Goal: Find specific page/section: Find specific page/section

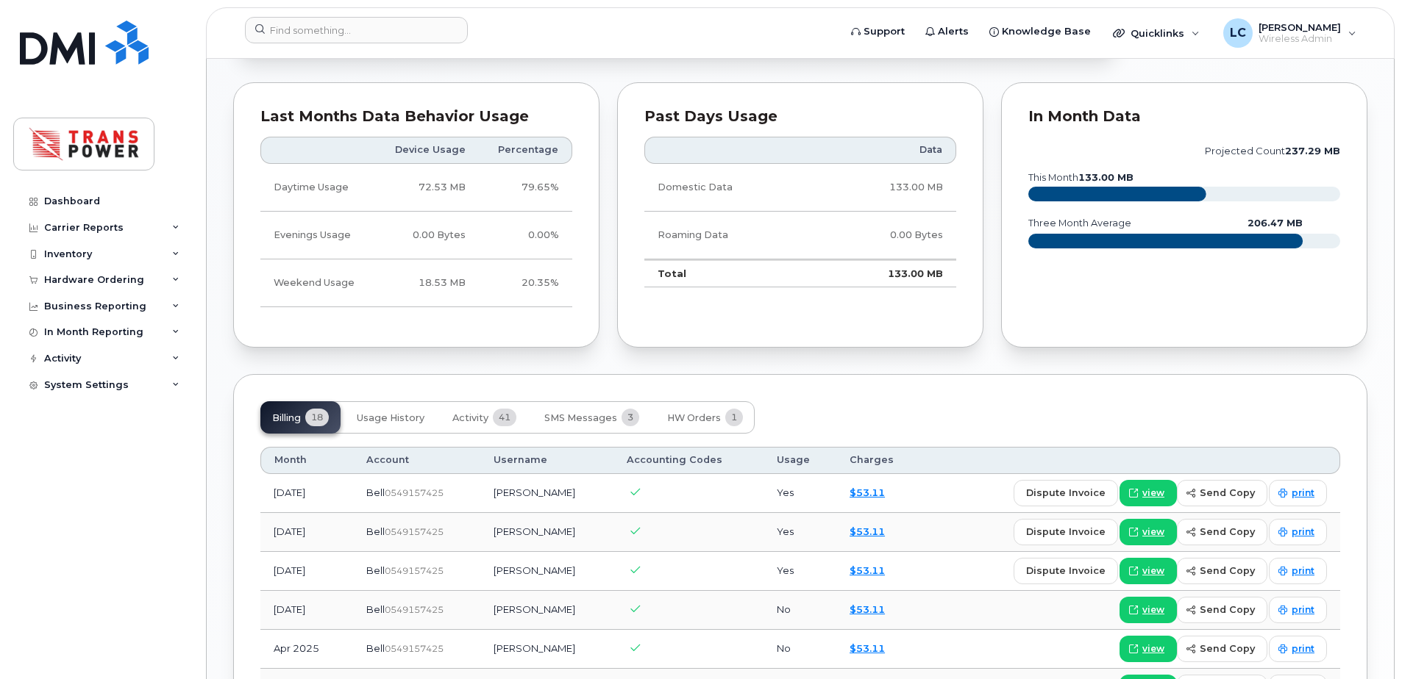
scroll to position [882, 0]
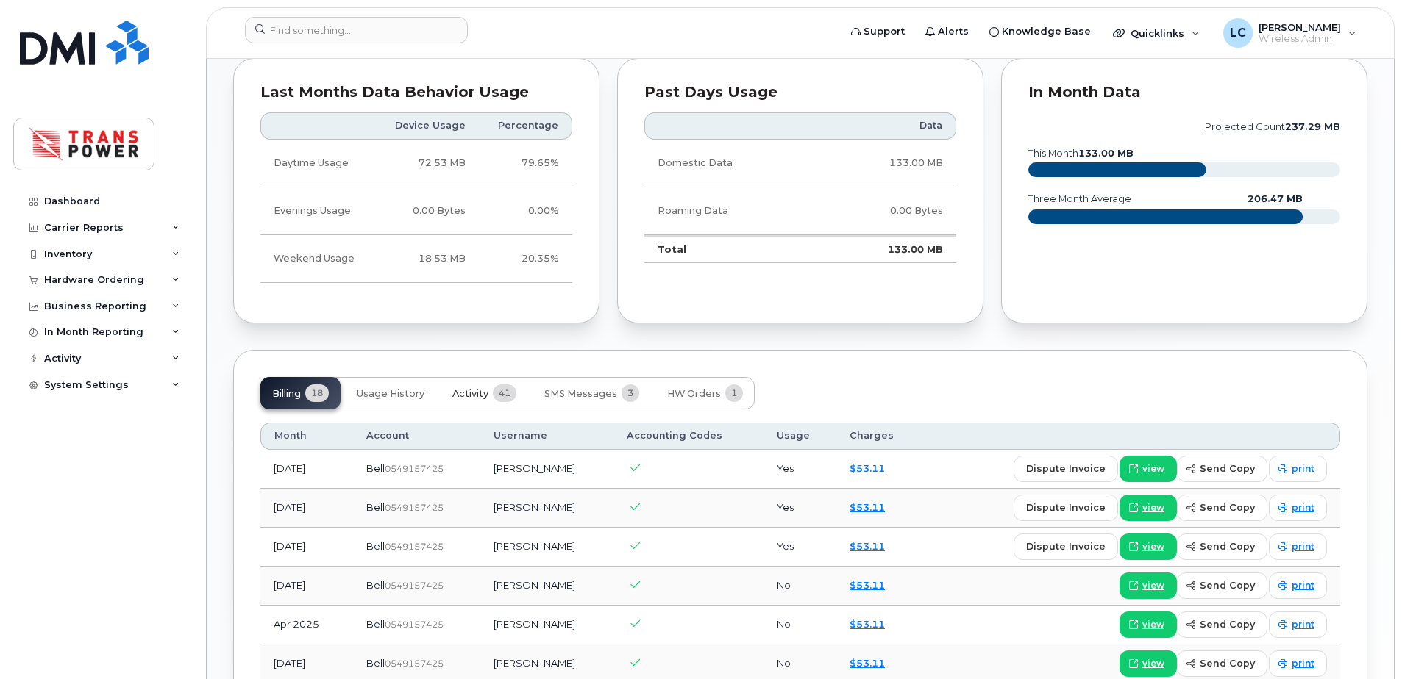
click at [505, 401] on span "41" at bounding box center [505, 394] width 24 height 18
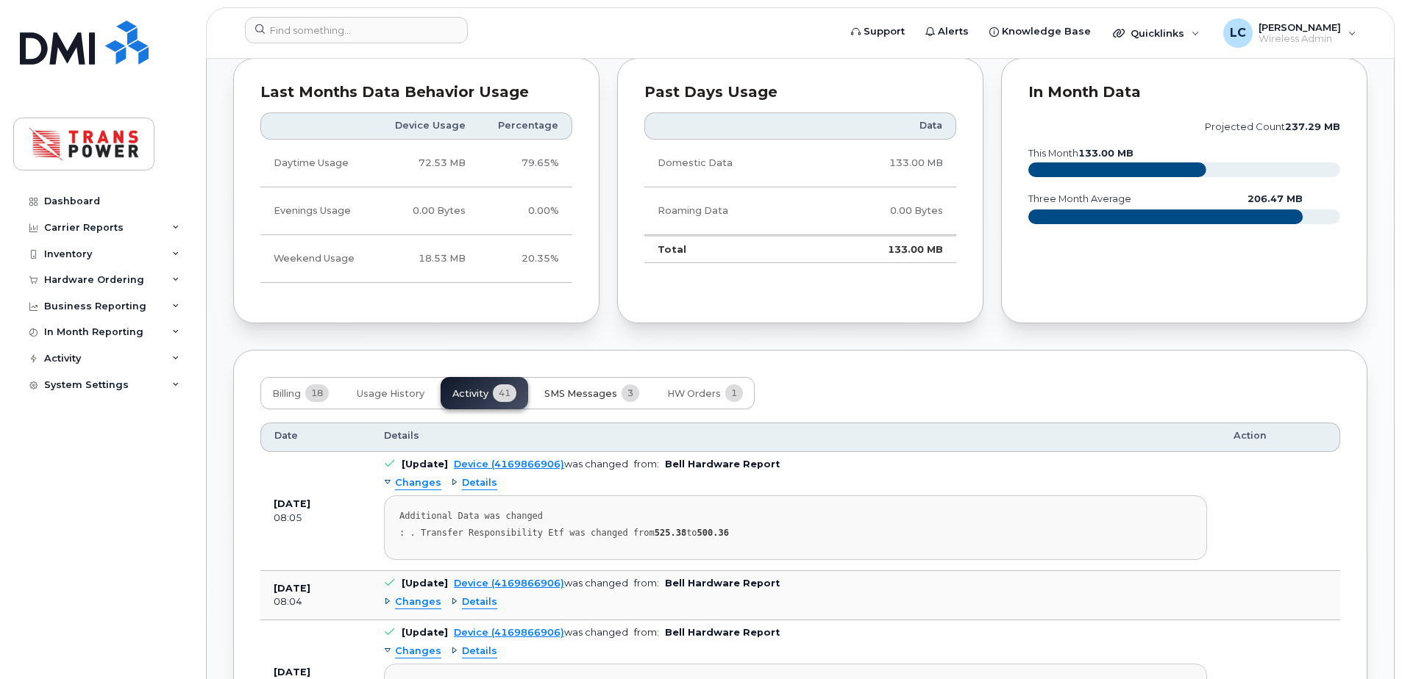
click at [546, 395] on span "SMS Messages" at bounding box center [580, 394] width 73 height 12
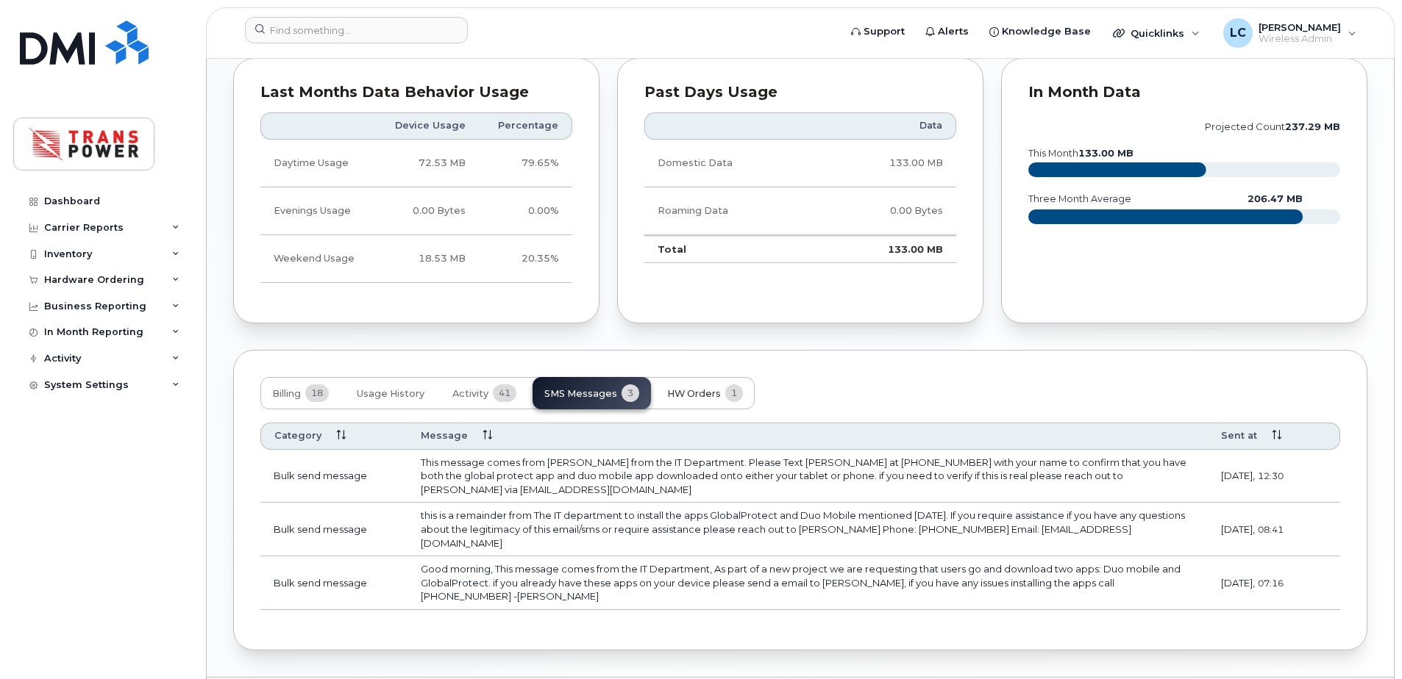
click at [708, 395] on span "HW Orders" at bounding box center [694, 394] width 54 height 12
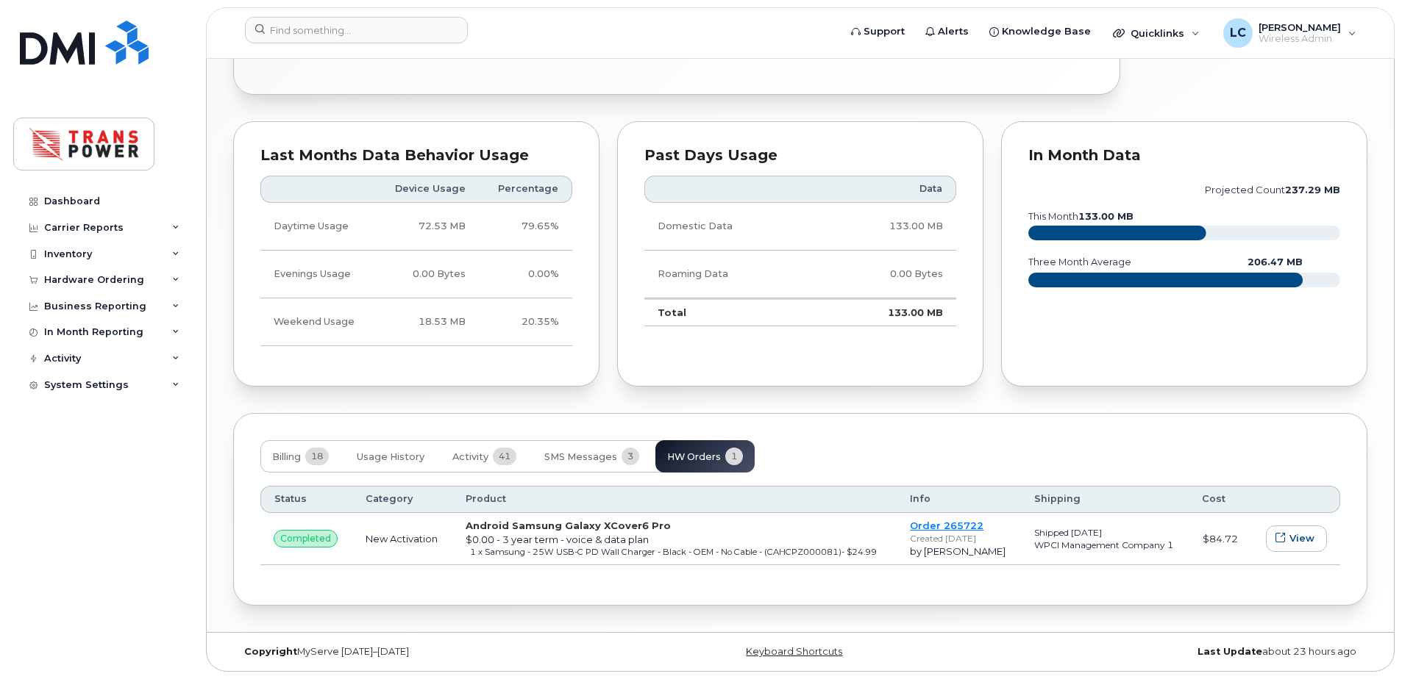
scroll to position [819, 0]
click at [408, 454] on span "Usage History" at bounding box center [391, 457] width 68 height 12
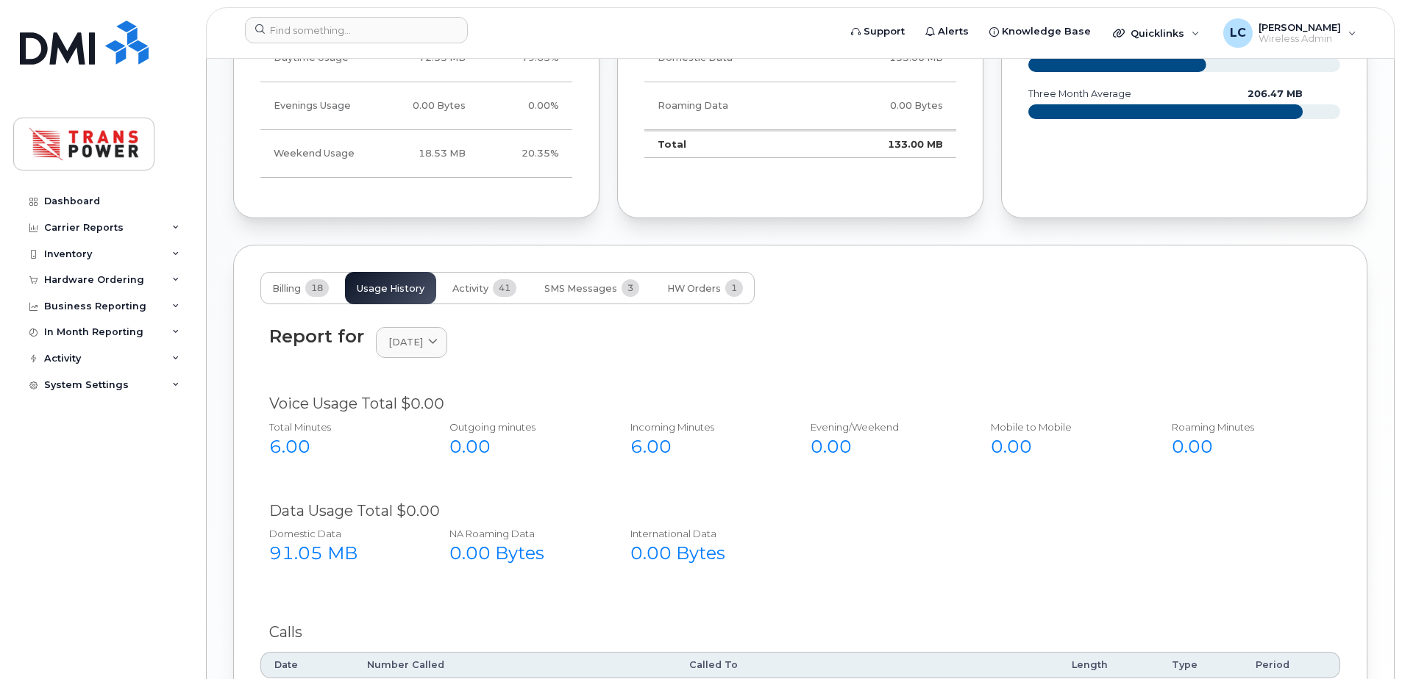
scroll to position [1113, 0]
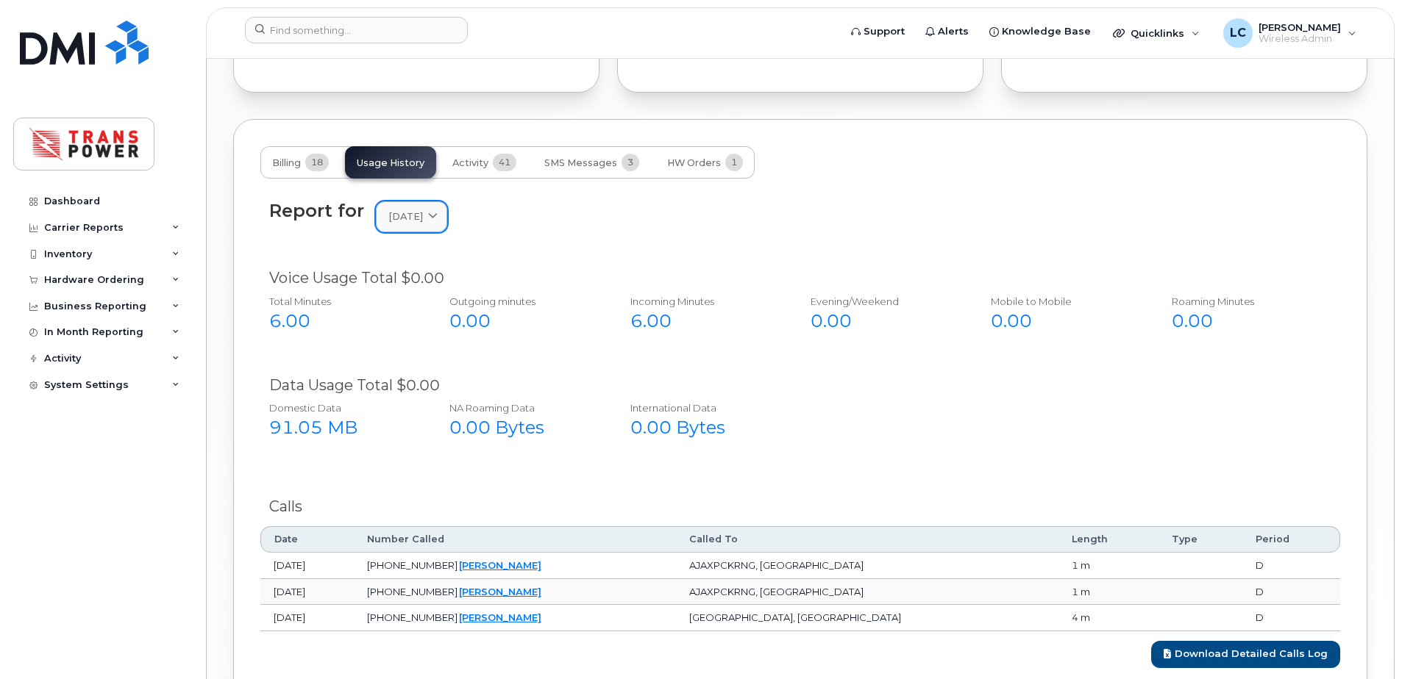
click at [421, 206] on link "August 2025" at bounding box center [411, 216] width 71 height 30
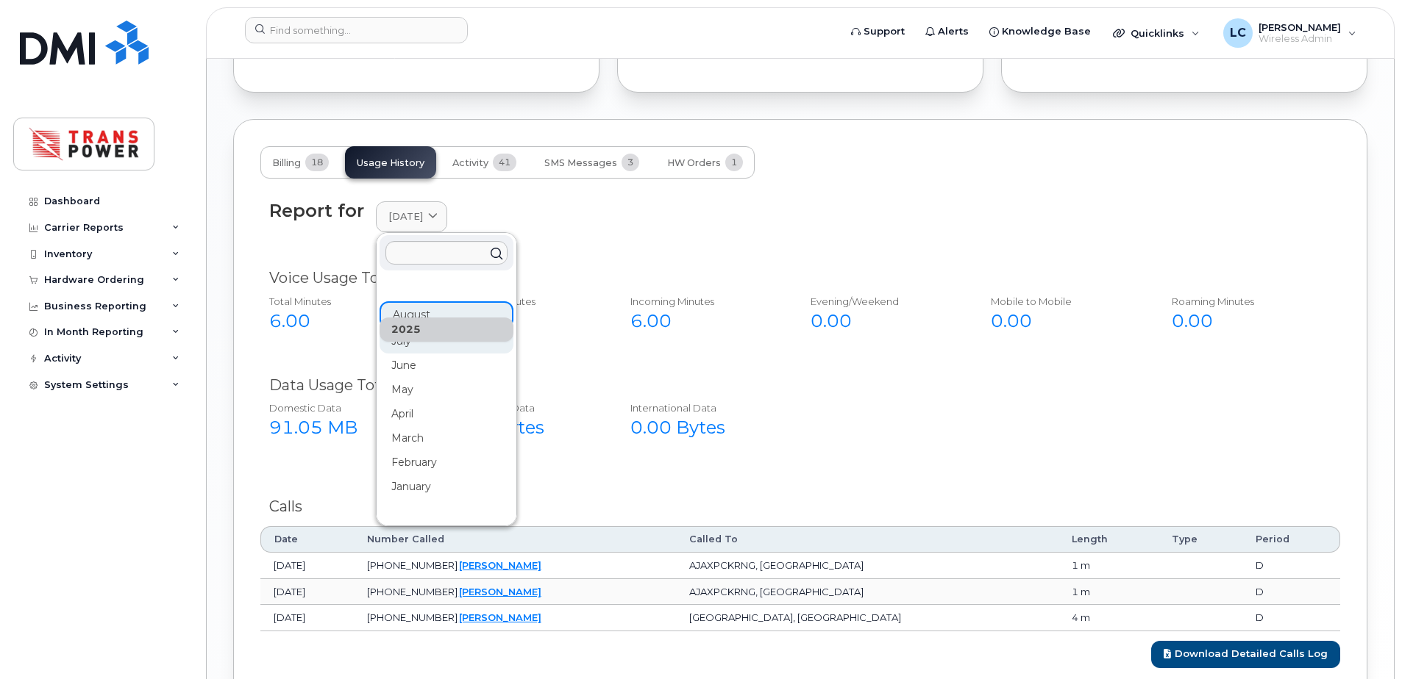
click at [432, 451] on div "July" at bounding box center [446, 463] width 134 height 24
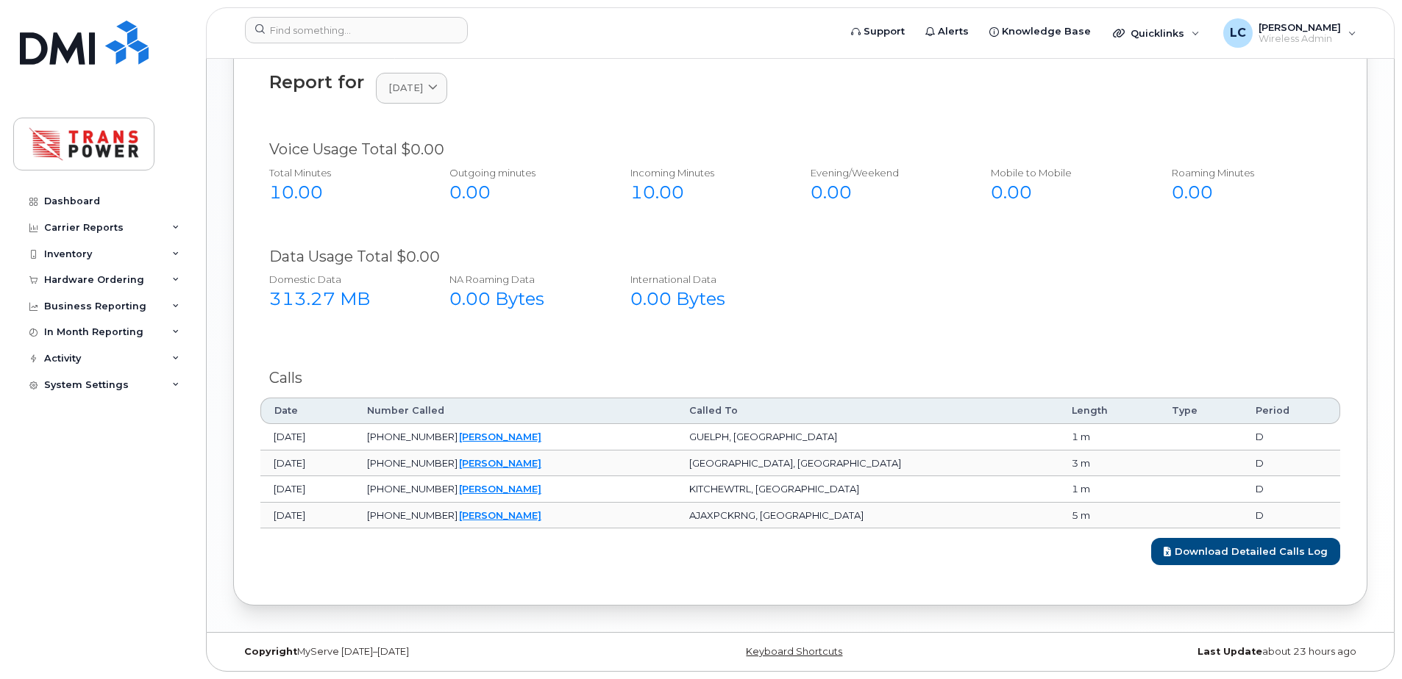
scroll to position [1144, 0]
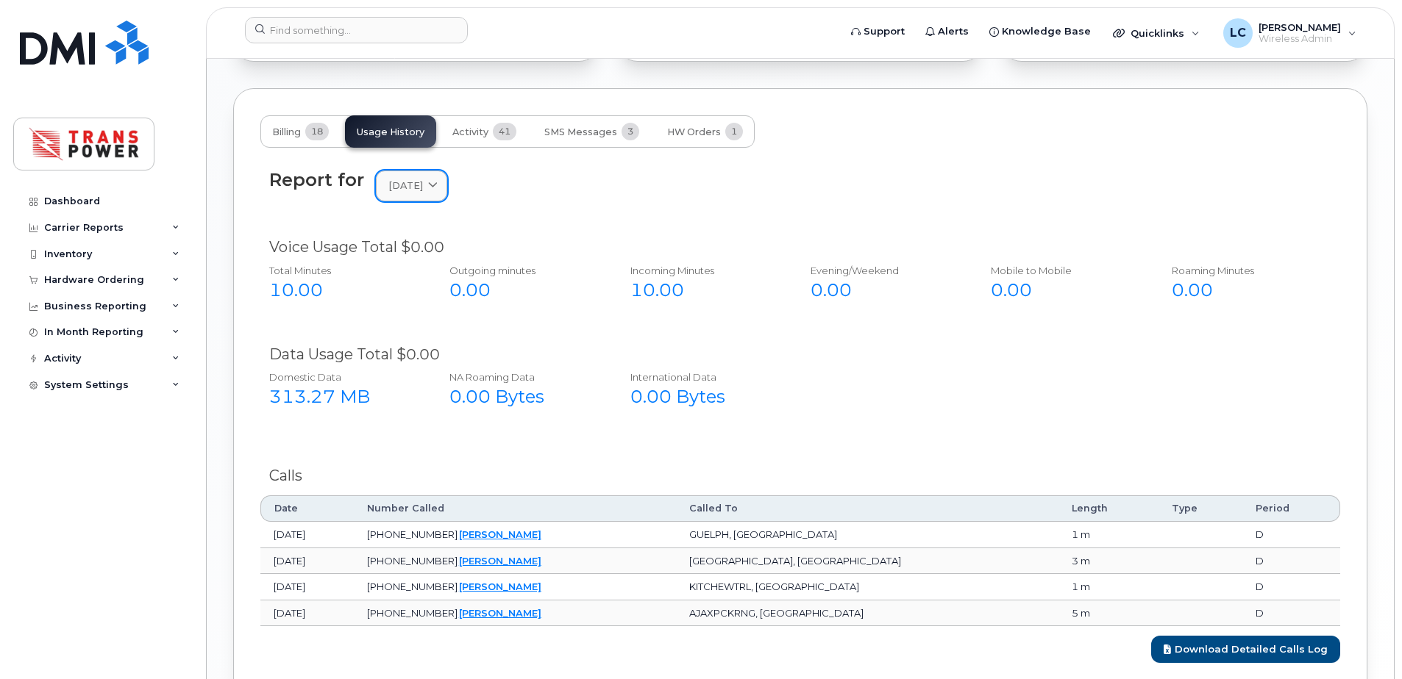
click at [413, 185] on span "July 2025" at bounding box center [405, 186] width 35 height 14
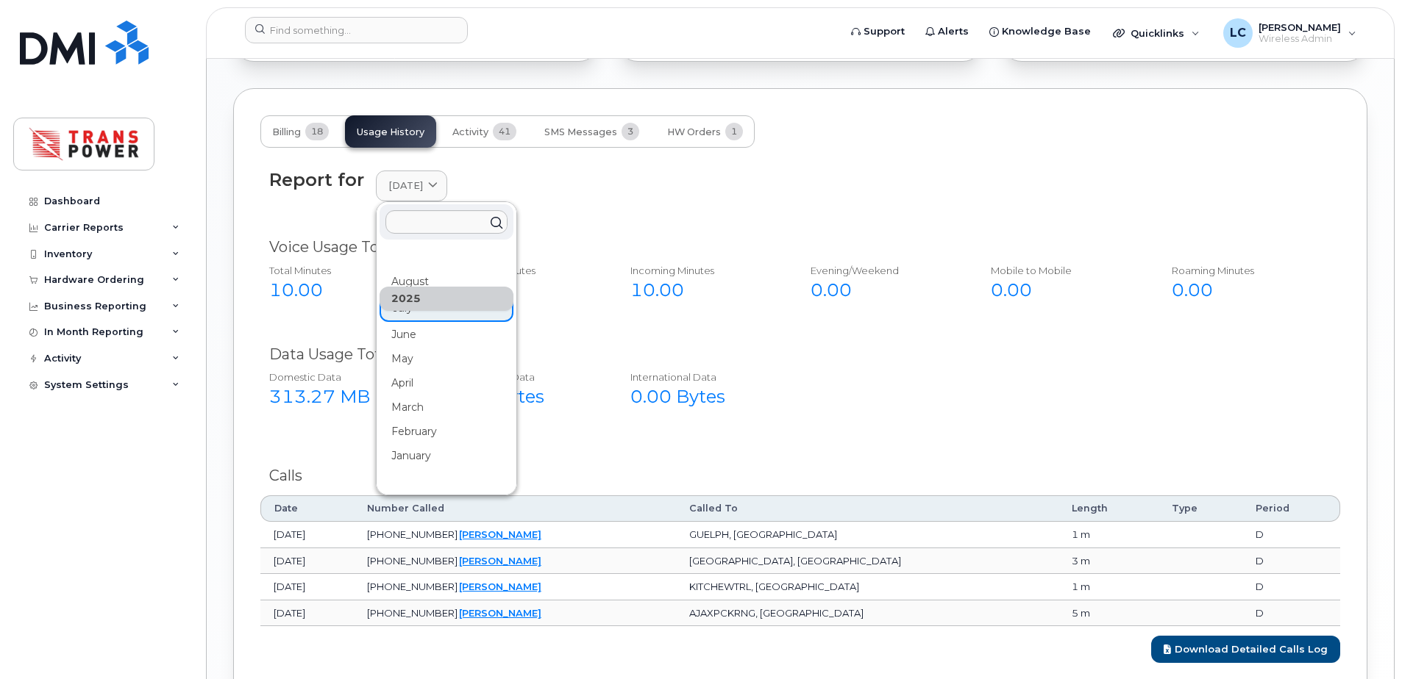
click at [407, 287] on div "2025" at bounding box center [446, 299] width 134 height 24
click at [404, 347] on div "August" at bounding box center [446, 359] width 134 height 24
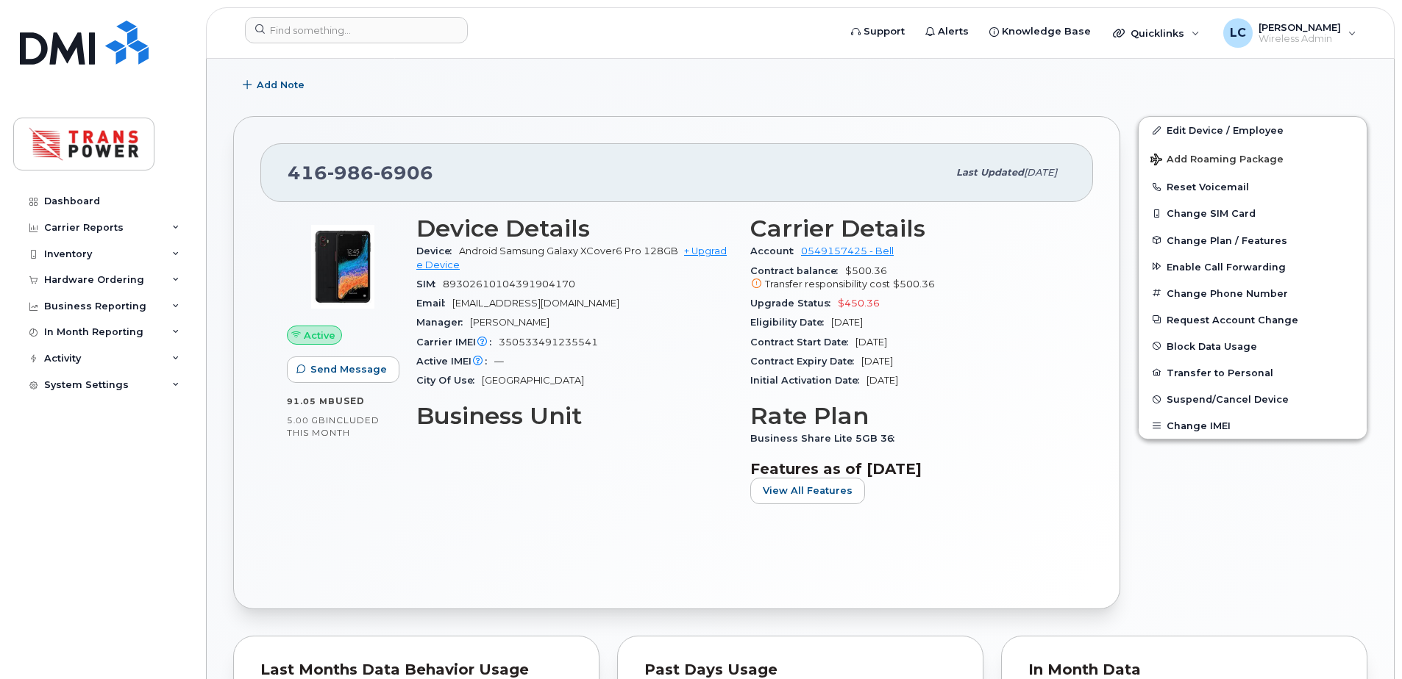
scroll to position [262, 0]
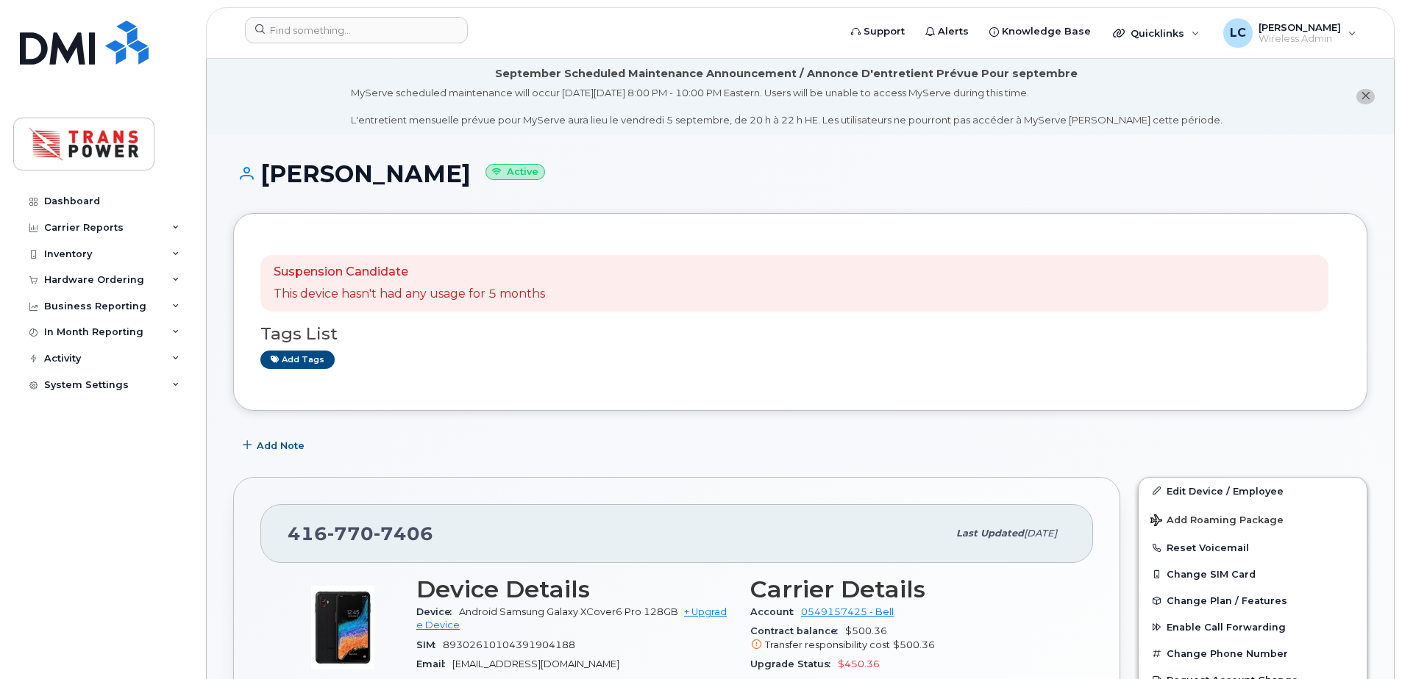
click at [949, 124] on div "MyServe scheduled maintenance will occur on Friday September 5, 8:00 PM - 10:00…" at bounding box center [786, 106] width 871 height 41
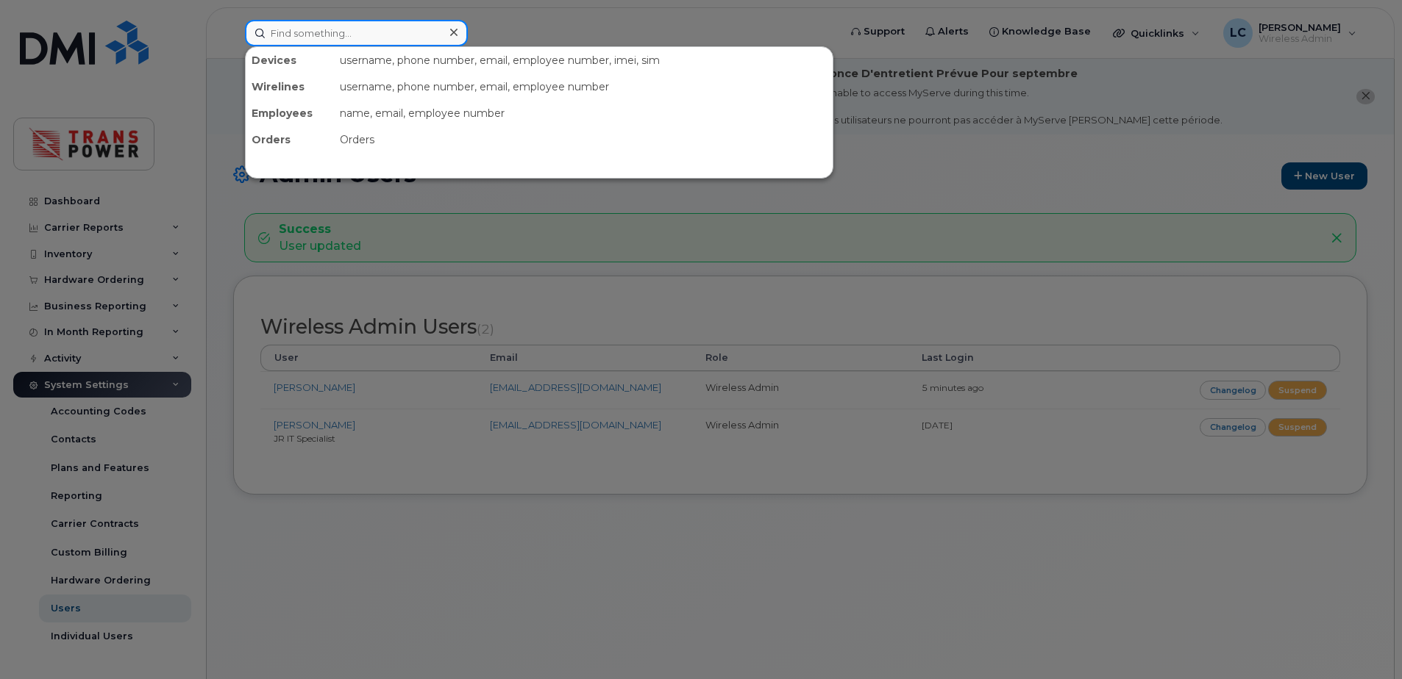
click at [324, 31] on input at bounding box center [356, 33] width 223 height 26
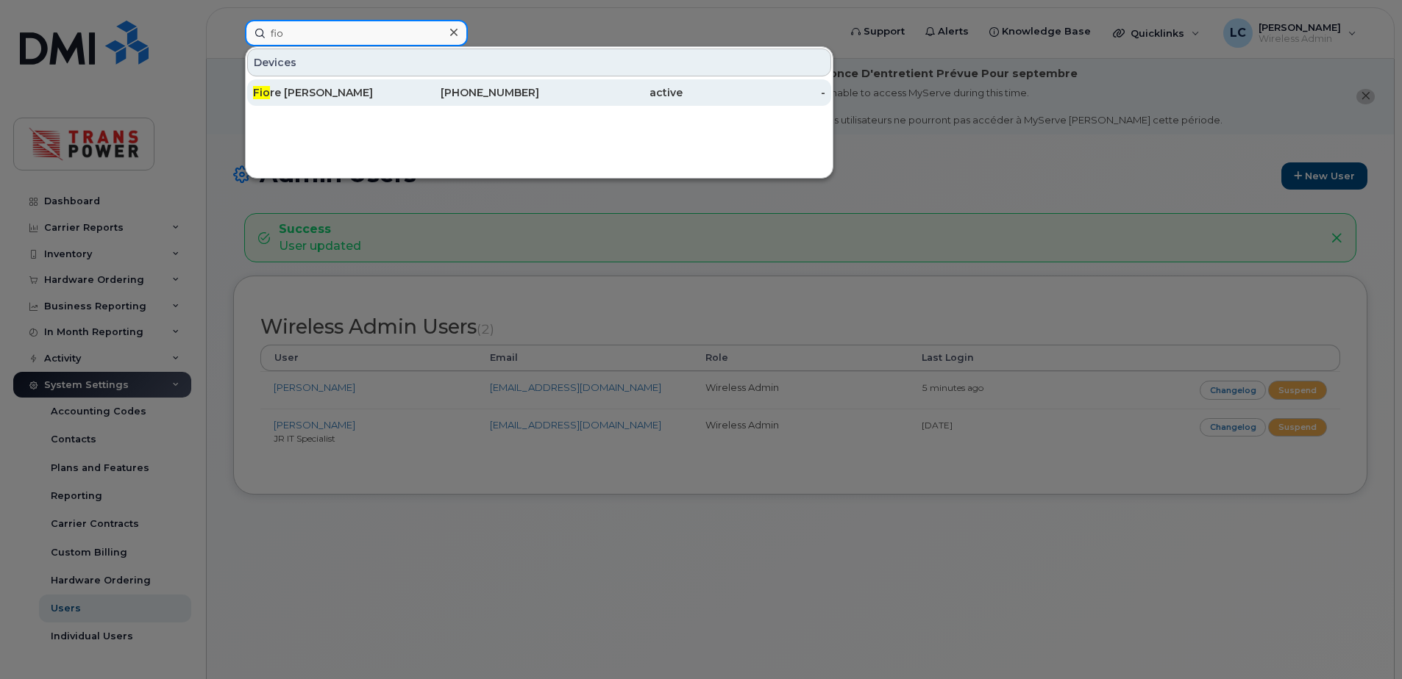
type input "fio"
drag, startPoint x: 399, startPoint y: 92, endPoint x: 386, endPoint y: 102, distance: 16.2
click at [399, 92] on div "647-338-4509" at bounding box center [467, 92] width 143 height 15
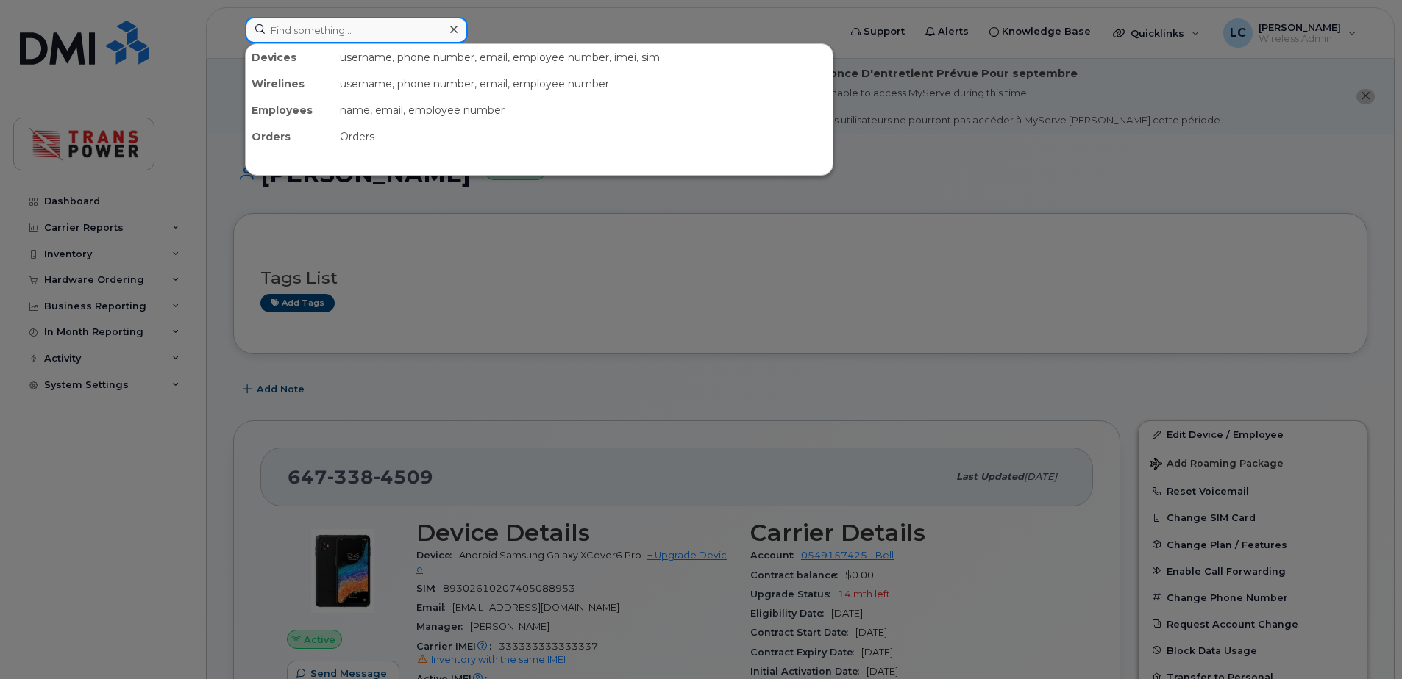
click at [351, 18] on input at bounding box center [356, 30] width 223 height 26
click at [581, 265] on div at bounding box center [701, 339] width 1402 height 679
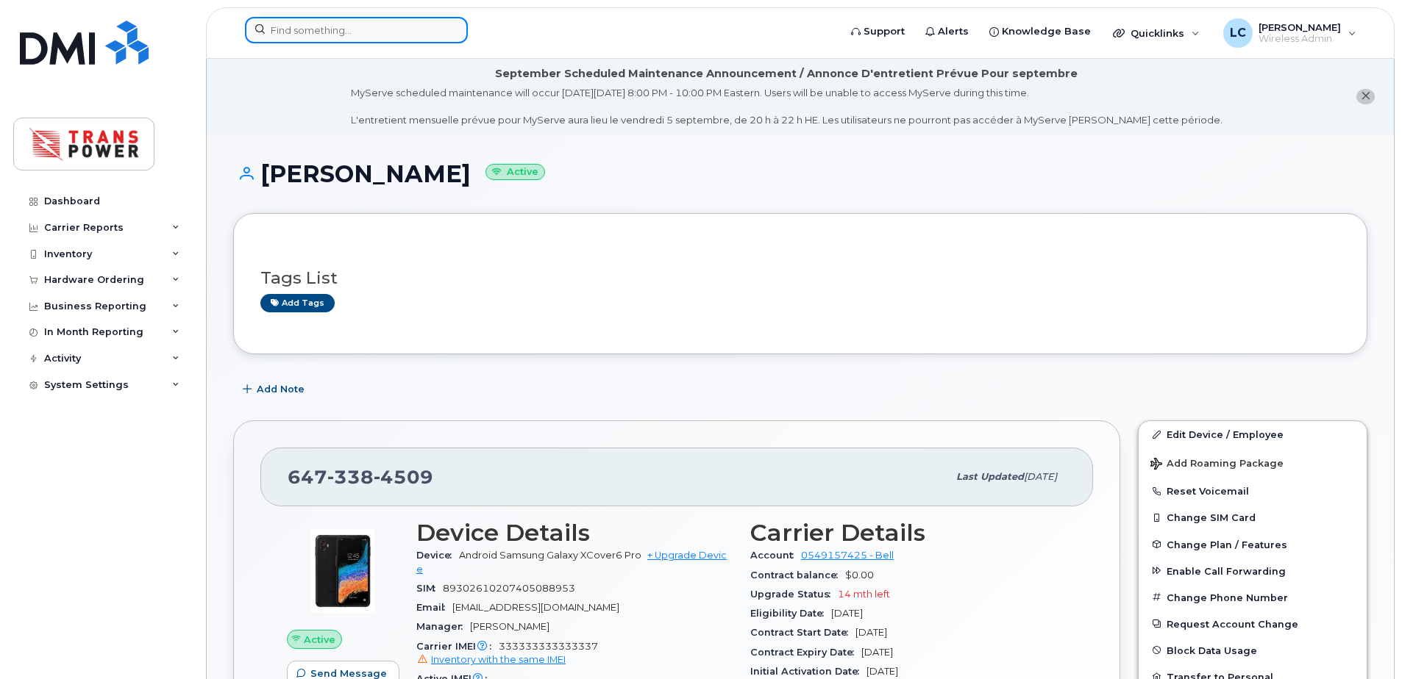
click at [412, 26] on input at bounding box center [356, 30] width 223 height 26
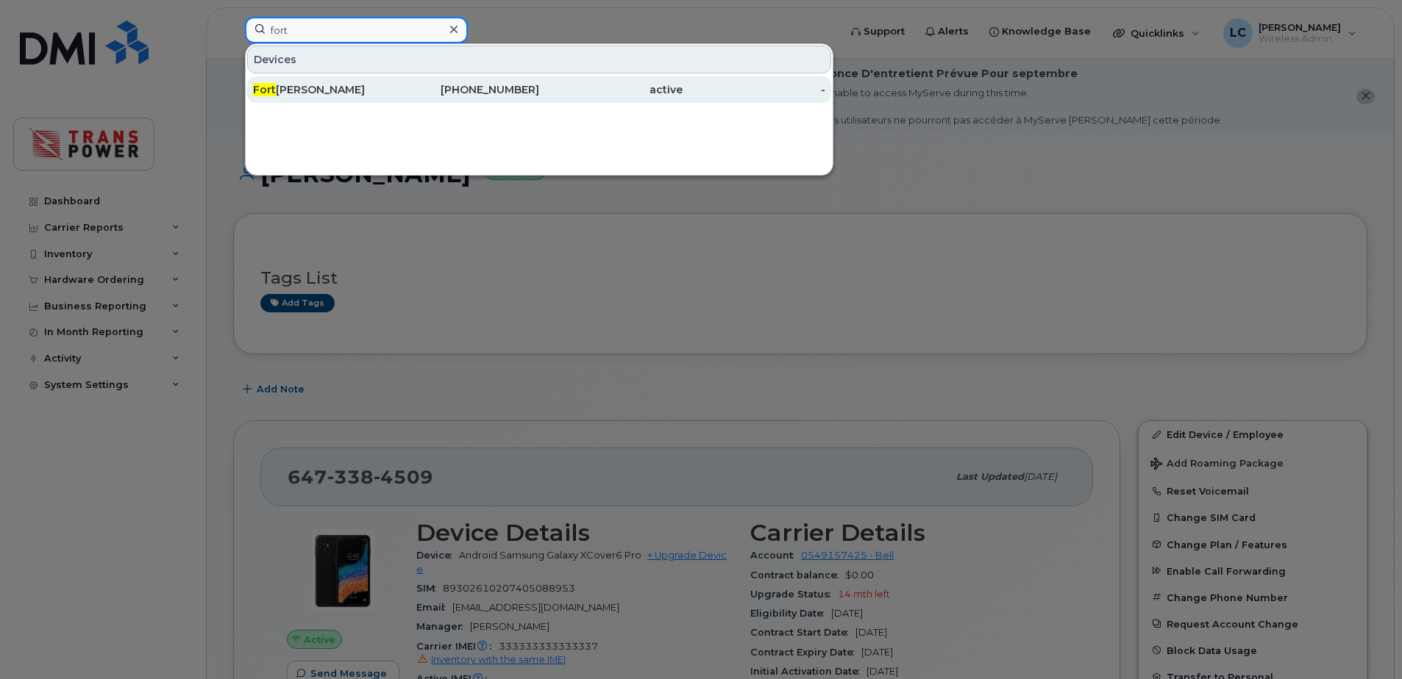
type input "fort"
click at [375, 96] on div "Fort unato Russo" at bounding box center [324, 89] width 143 height 15
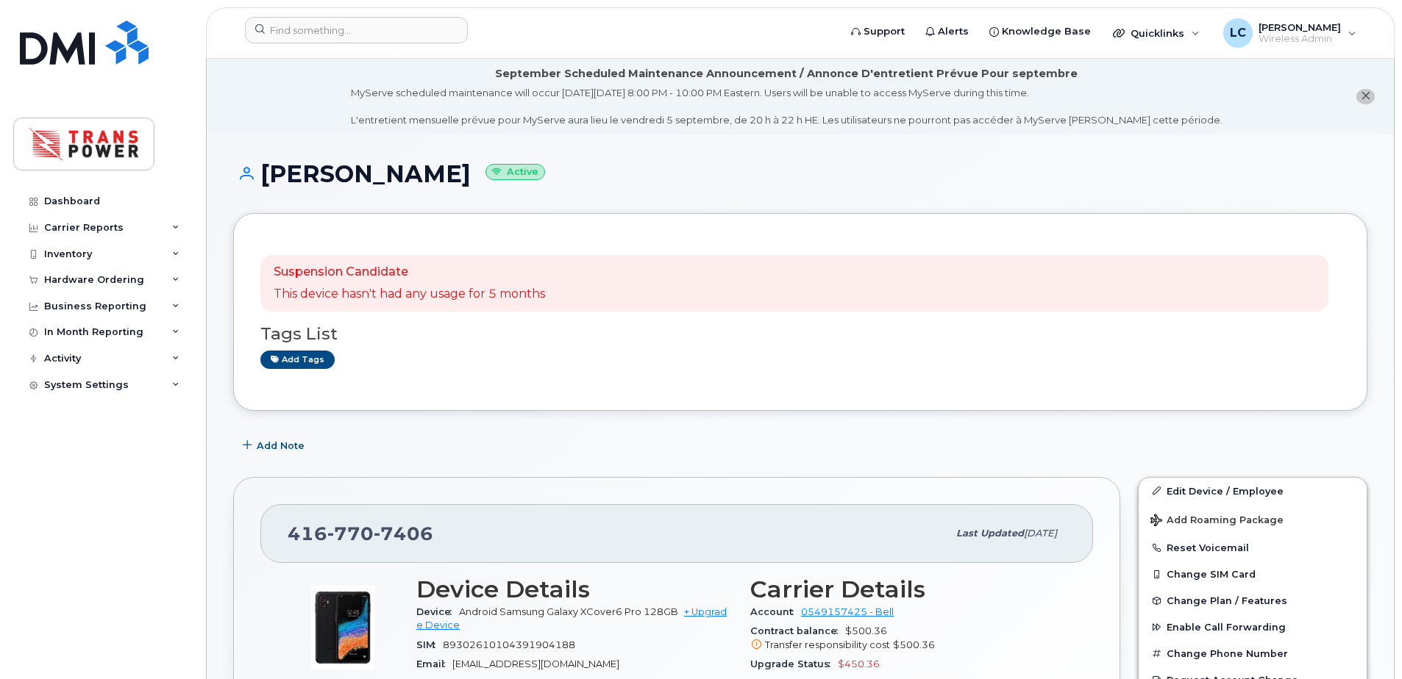
click at [617, 305] on div "Suspension Candidate This device hasn't had any usage for 5 months" at bounding box center [794, 283] width 1068 height 57
